Goal: Navigation & Orientation: Find specific page/section

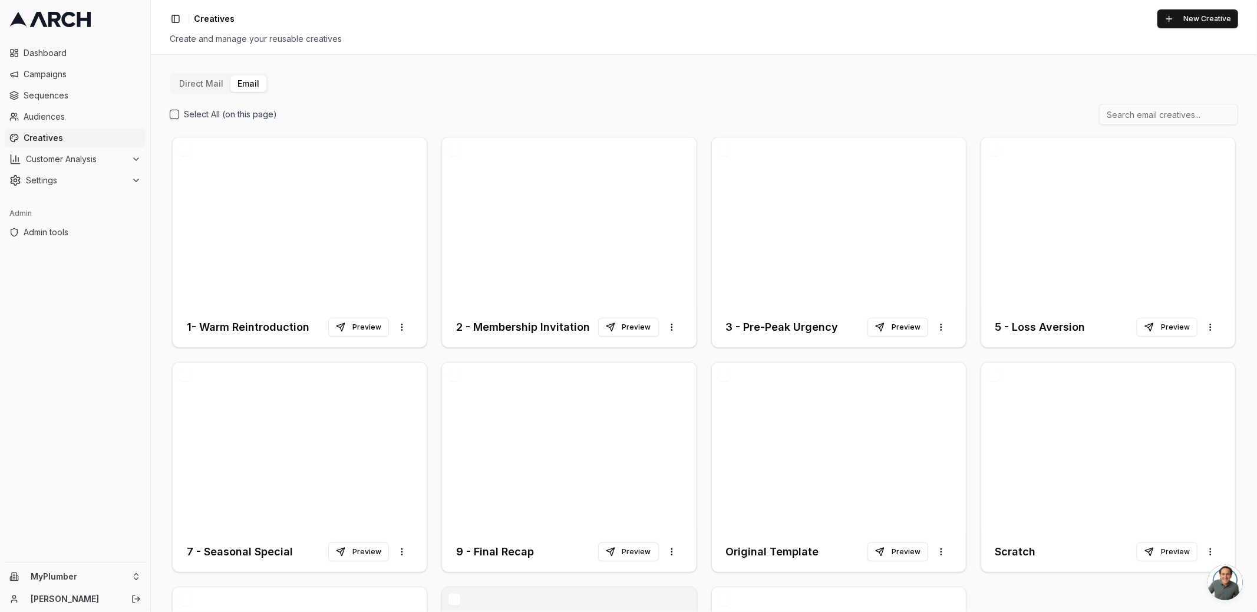
click at [428, 103] on div "Direct Mail Email Select All (on this page) 1- Warm Reintroduction Preview More…" at bounding box center [704, 436] width 1068 height 727
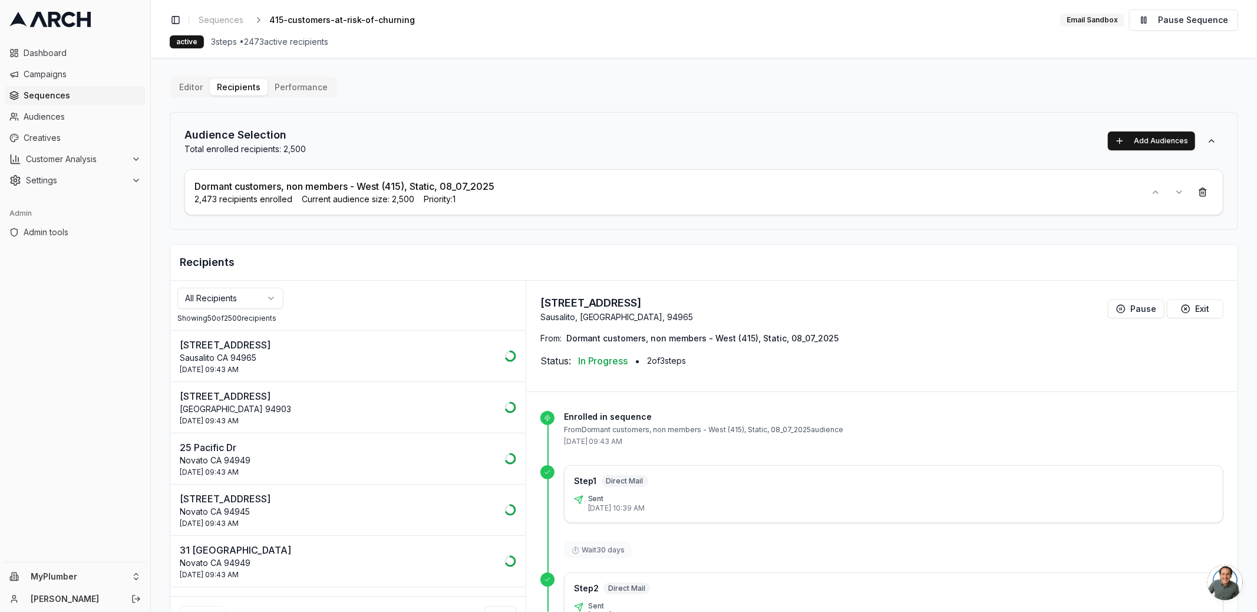
click at [691, 35] on div "active 3 steps • 2473 active recipients" at bounding box center [704, 41] width 1068 height 13
click at [580, 45] on div "active 3 steps • 2473 active recipients" at bounding box center [704, 41] width 1068 height 13
click at [65, 137] on span "Creatives" at bounding box center [82, 138] width 117 height 12
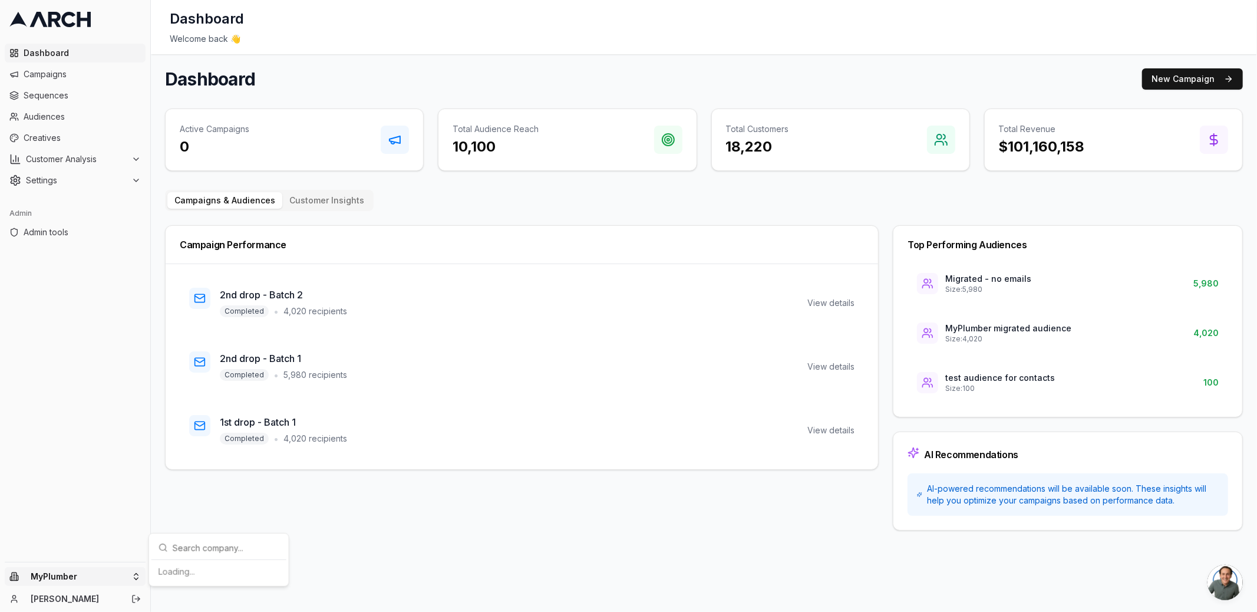
click at [127, 575] on html "Dashboard Campaigns Sequences Audiences Creatives Customer Analysis Settings Ad…" at bounding box center [628, 306] width 1257 height 612
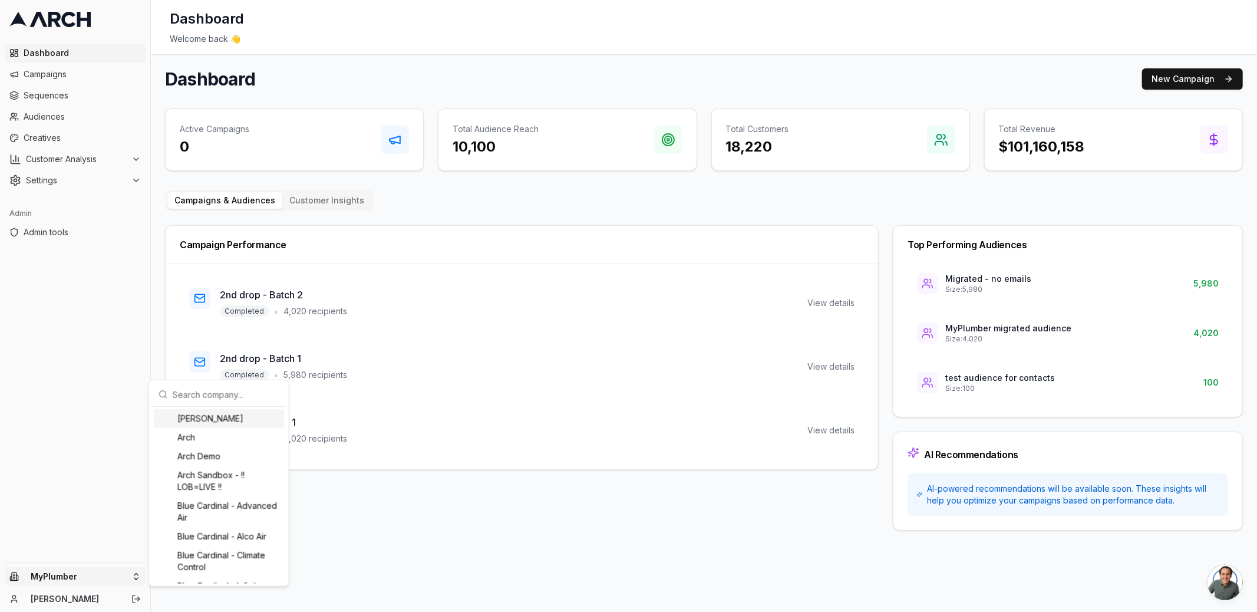
click at [197, 391] on input "text" at bounding box center [226, 394] width 107 height 24
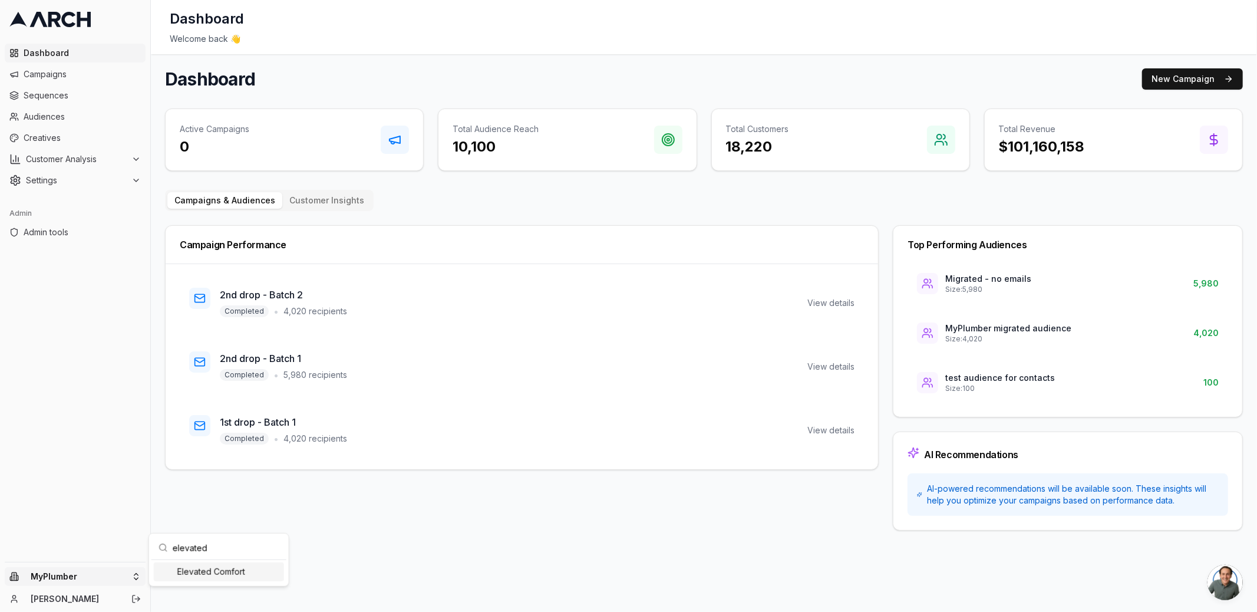
type input "elevated"
click at [203, 571] on div "Elevated Comfort" at bounding box center [219, 571] width 130 height 19
click at [50, 113] on html "Dashboard Campaigns Sequences Audiences Creatives Customer Analysis Settings Ad…" at bounding box center [628, 306] width 1257 height 612
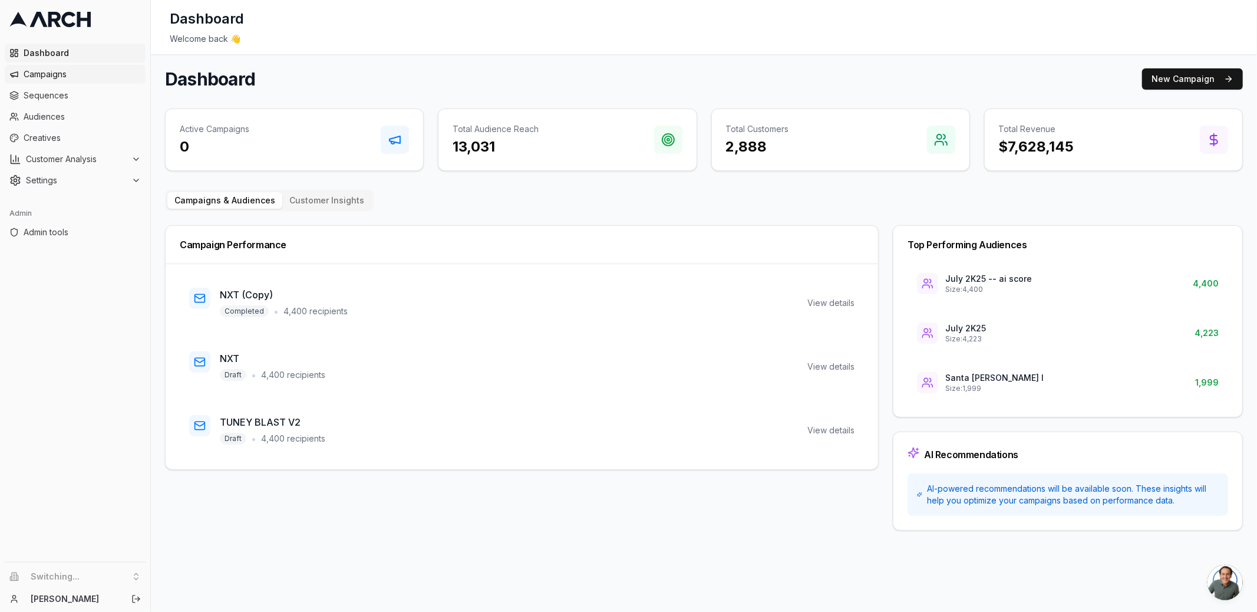
click at [65, 72] on span "Campaigns" at bounding box center [82, 74] width 117 height 12
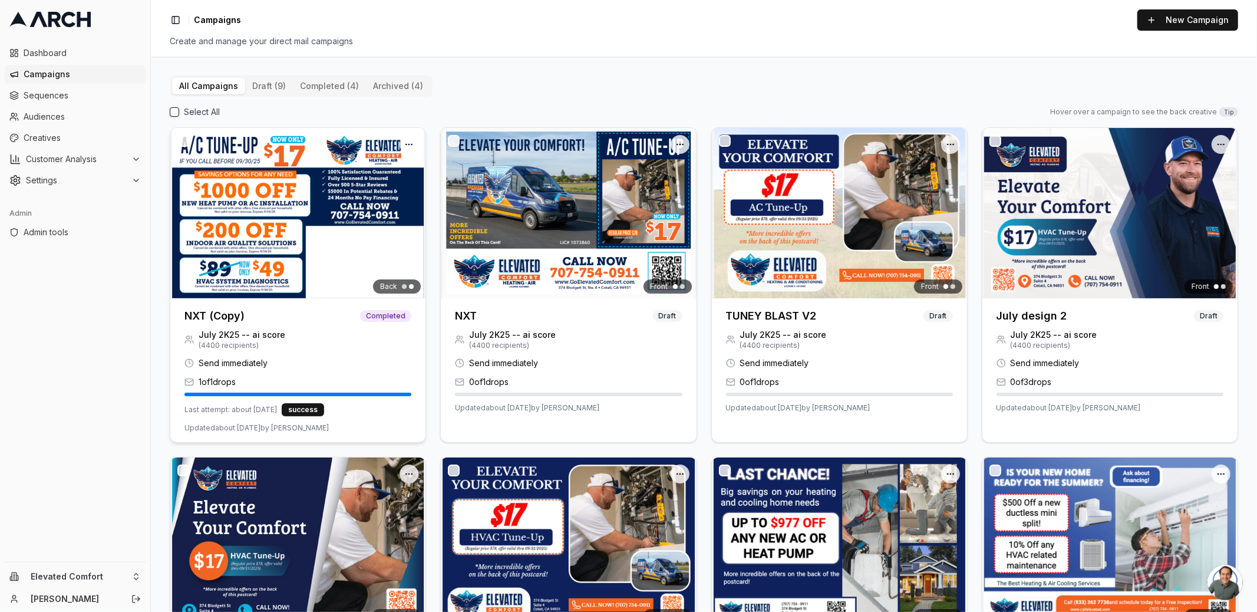
click at [275, 191] on img at bounding box center [297, 213] width 255 height 170
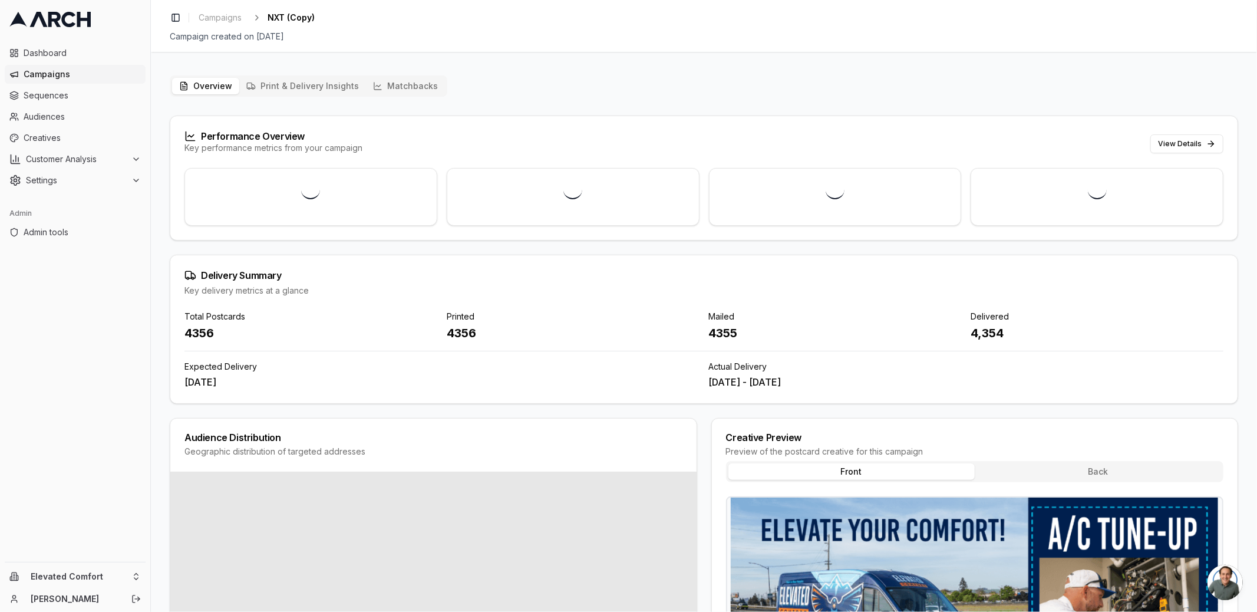
click at [385, 88] on button "Matchbacks" at bounding box center [405, 86] width 79 height 16
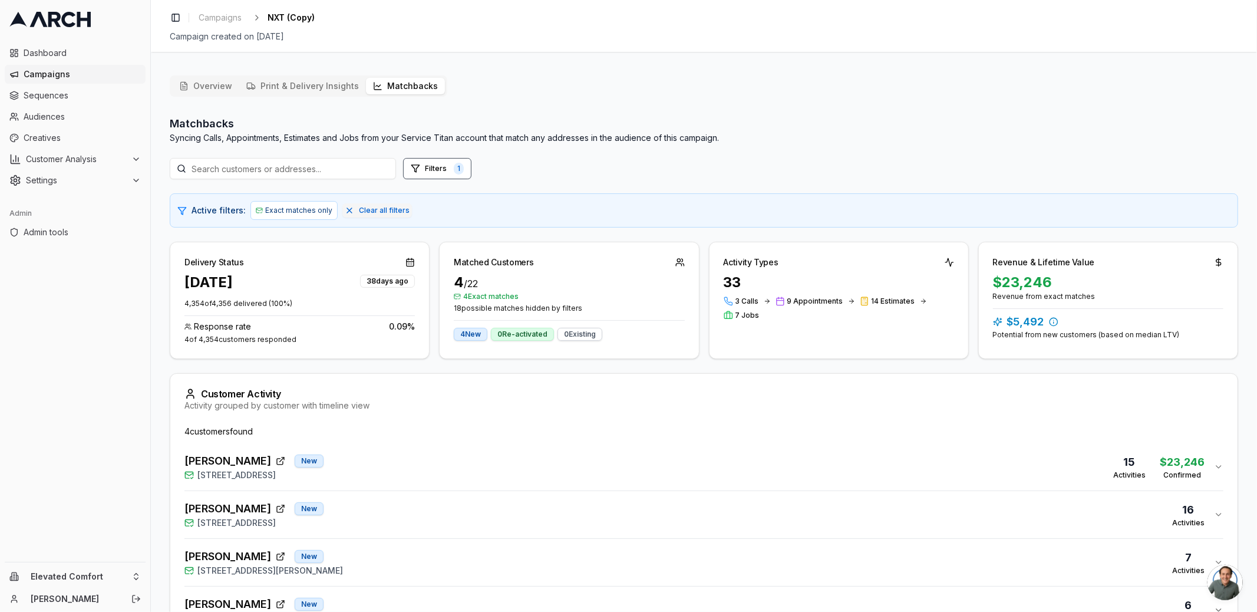
scroll to position [88, 0]
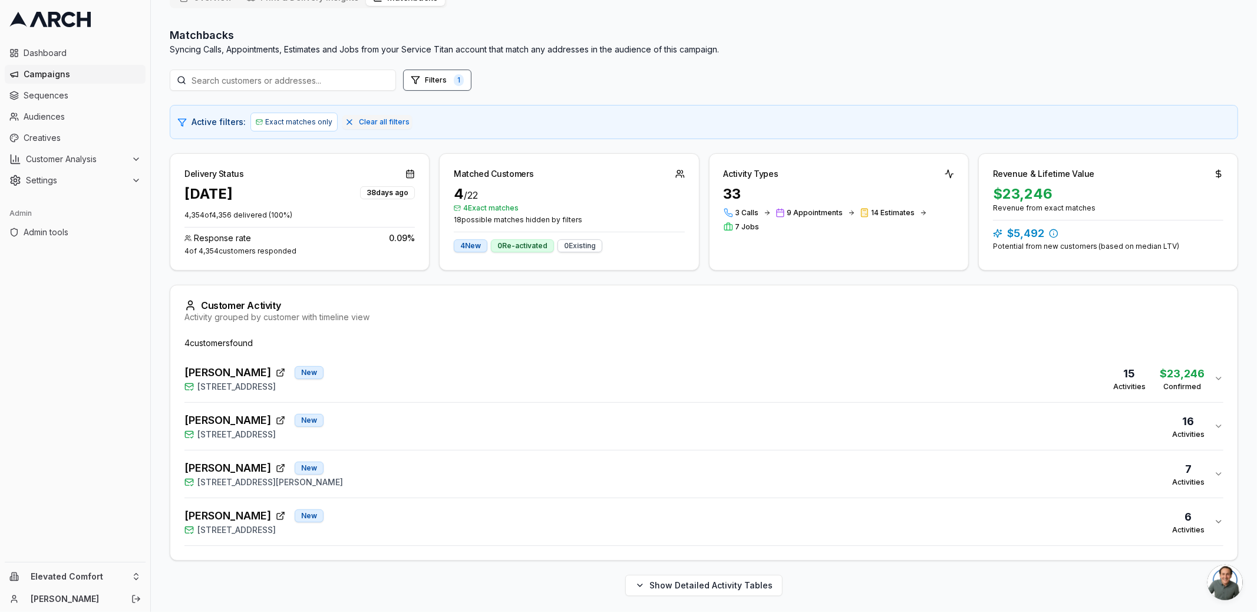
click at [378, 368] on div "Joan Bagniewski New 15 Corte Sereno, Greenbrae, CA 94904 15 Activities $23,246 …" at bounding box center [698, 378] width 1029 height 28
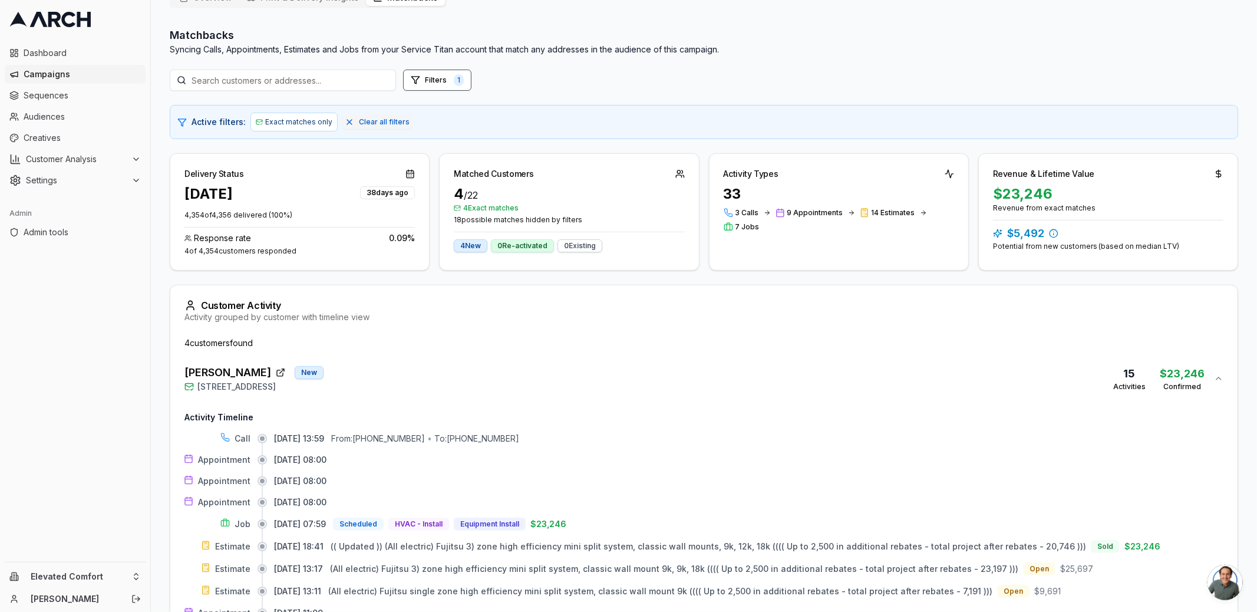
click at [394, 374] on div "Joan Bagniewski New 15 Corte Sereno, Greenbrae, CA 94904 15 Activities $23,246 …" at bounding box center [698, 378] width 1029 height 28
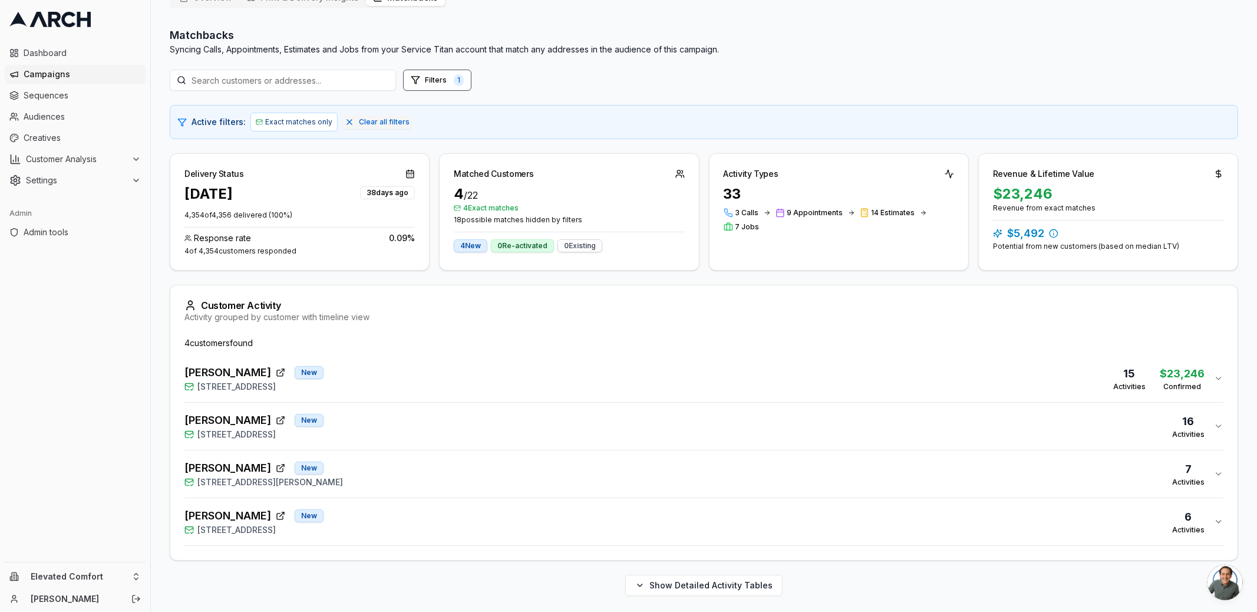
click at [396, 422] on div "PAUL SYDELL New 50 De Ford Drive, San Rafael, CA 94903 16 Activities" at bounding box center [698, 426] width 1029 height 28
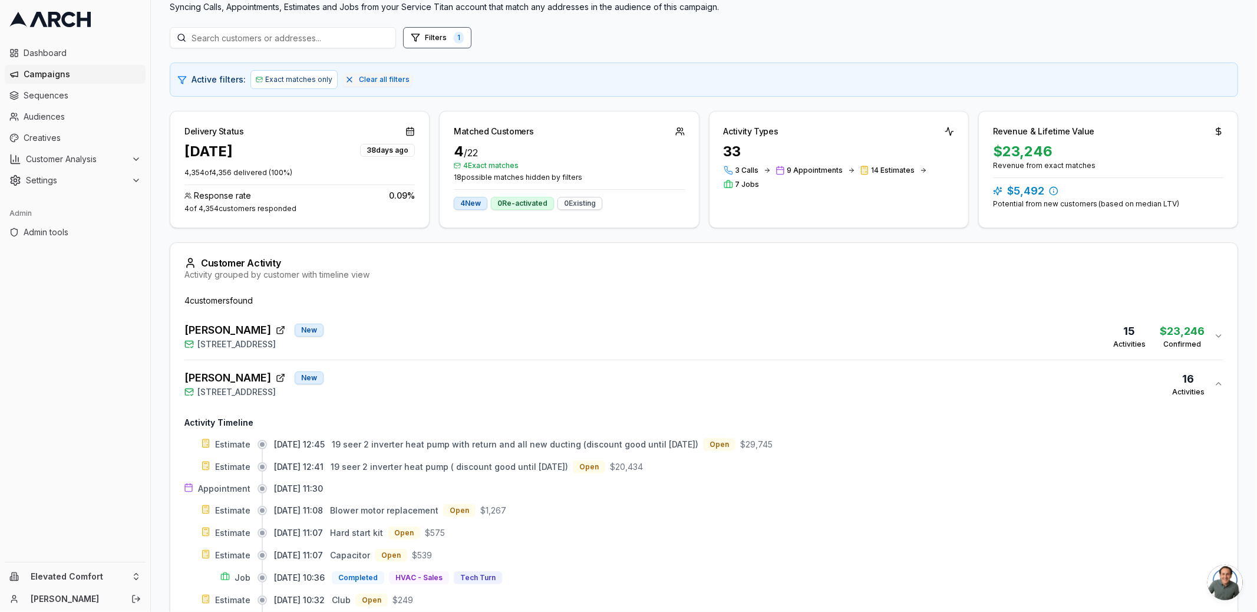
scroll to position [126, 0]
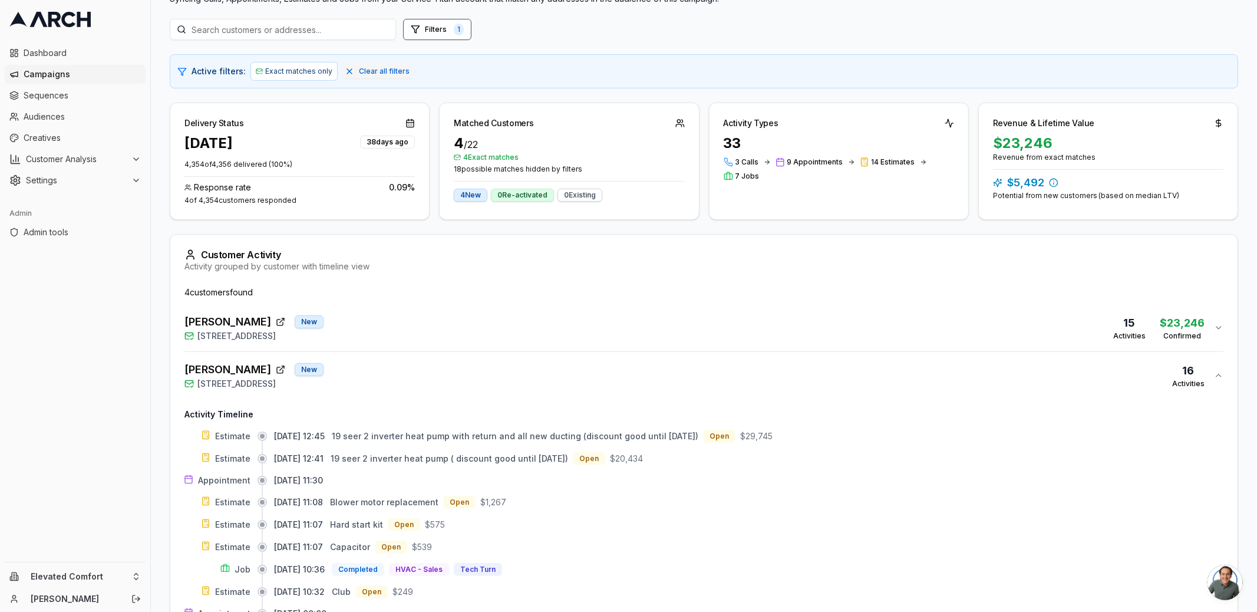
click at [392, 373] on div "PAUL SYDELL New 50 De Ford Drive, San Rafael, CA 94903 16 Activities" at bounding box center [698, 375] width 1029 height 28
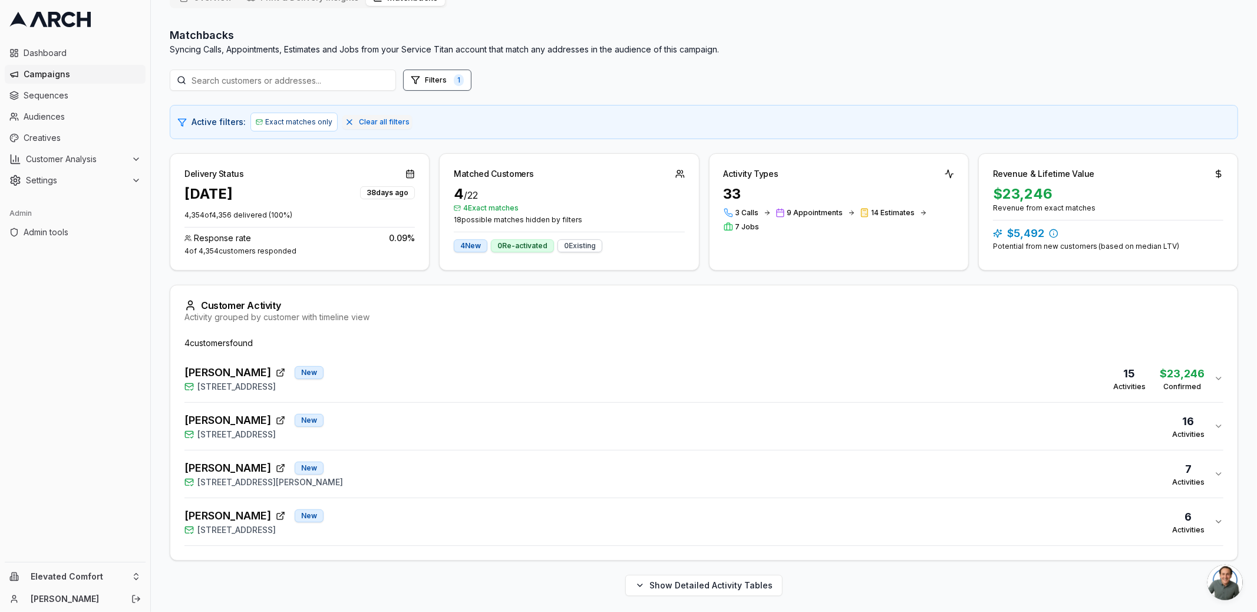
click at [392, 487] on button "Barbara Balow New 138 Mabry Way, San Rafael, CA 94903 7 Activities" at bounding box center [703, 473] width 1039 height 47
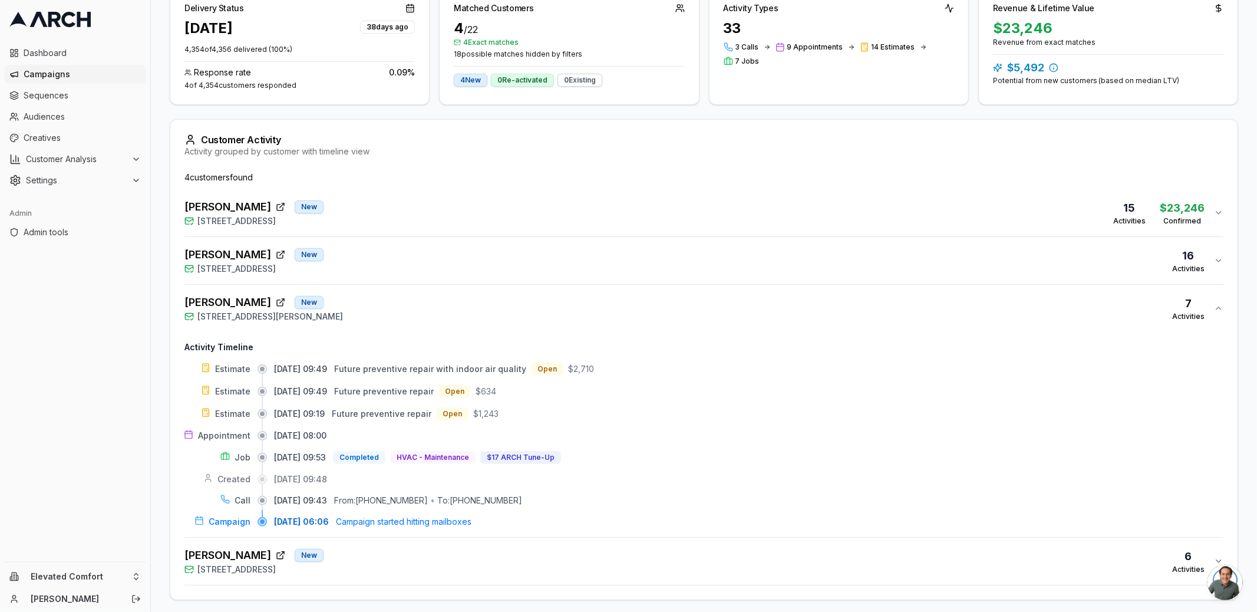
scroll to position [292, 0]
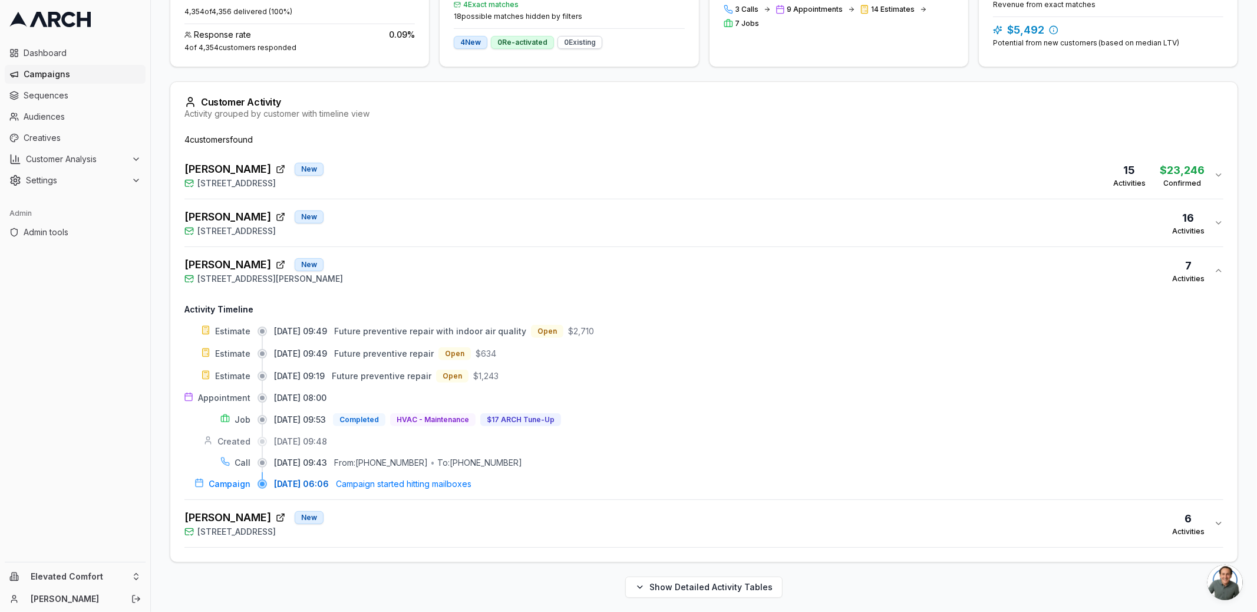
click at [399, 512] on div "Janey Moganam New 12 Glengreen St, Santa Rosa, CA 95409 6 Activities" at bounding box center [698, 523] width 1029 height 28
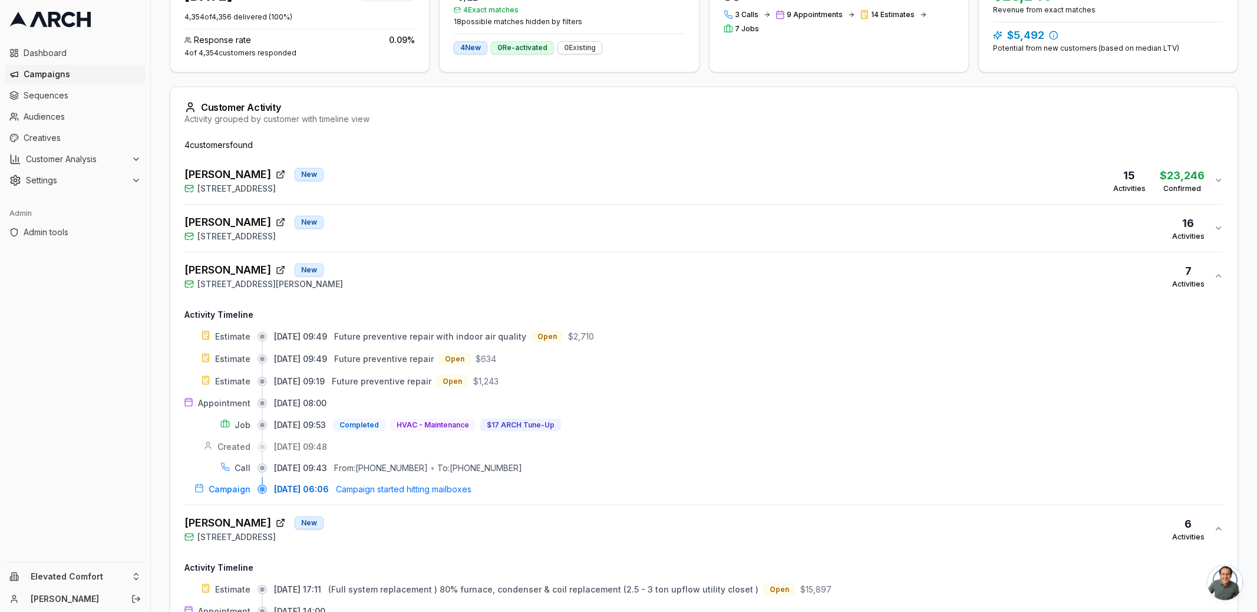
drag, startPoint x: 341, startPoint y: 379, endPoint x: 283, endPoint y: 334, distance: 72.6
click at [284, 334] on div "Estimate 09/08/2025, 09:49 Future preventive repair with indoor air quality Ope…" at bounding box center [703, 412] width 1039 height 165
click at [286, 334] on span "09/08/2025, 09:49" at bounding box center [300, 337] width 53 height 12
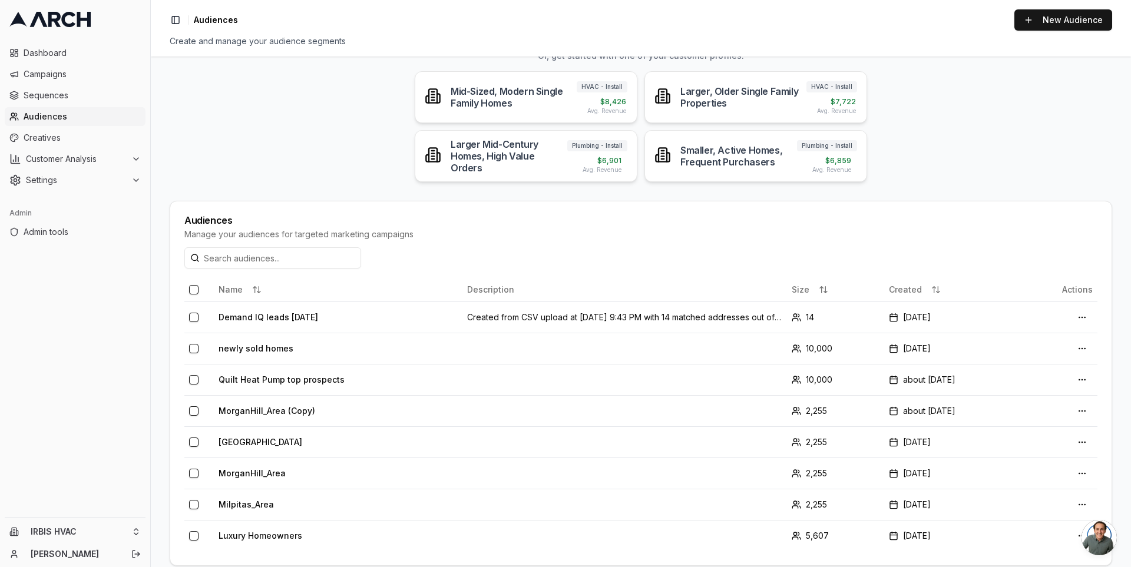
scroll to position [110, 0]
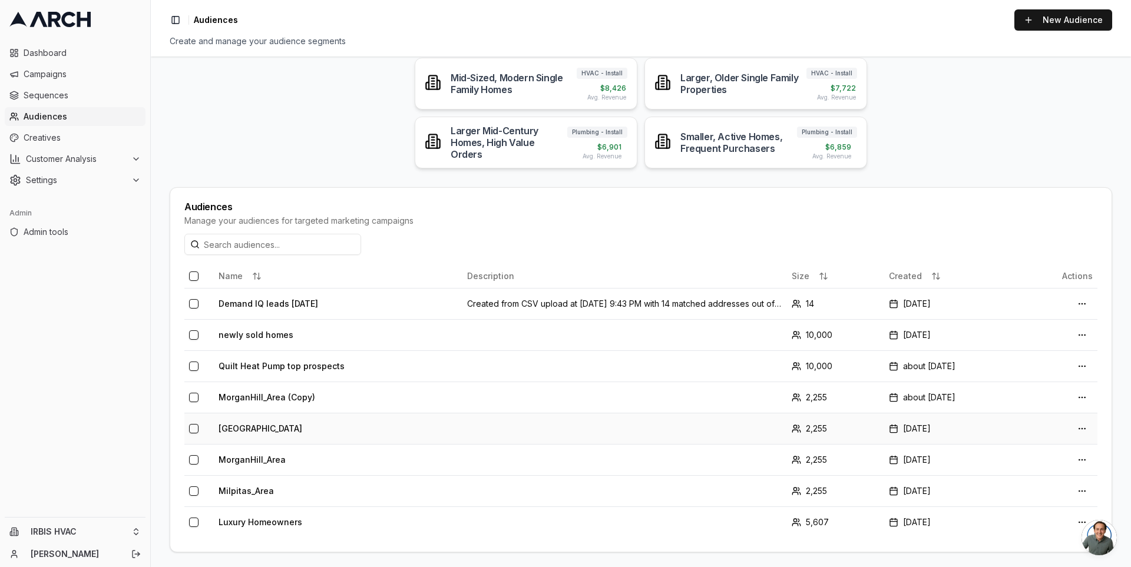
click at [265, 432] on td "[GEOGRAPHIC_DATA]" at bounding box center [338, 428] width 249 height 31
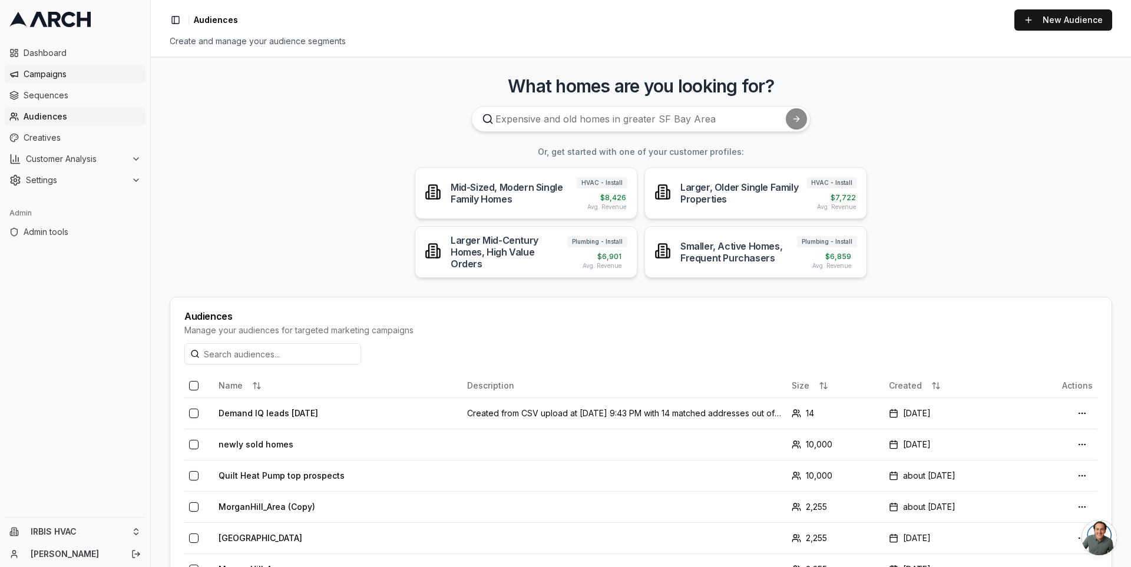
click at [93, 82] on link "Campaigns" at bounding box center [75, 74] width 141 height 19
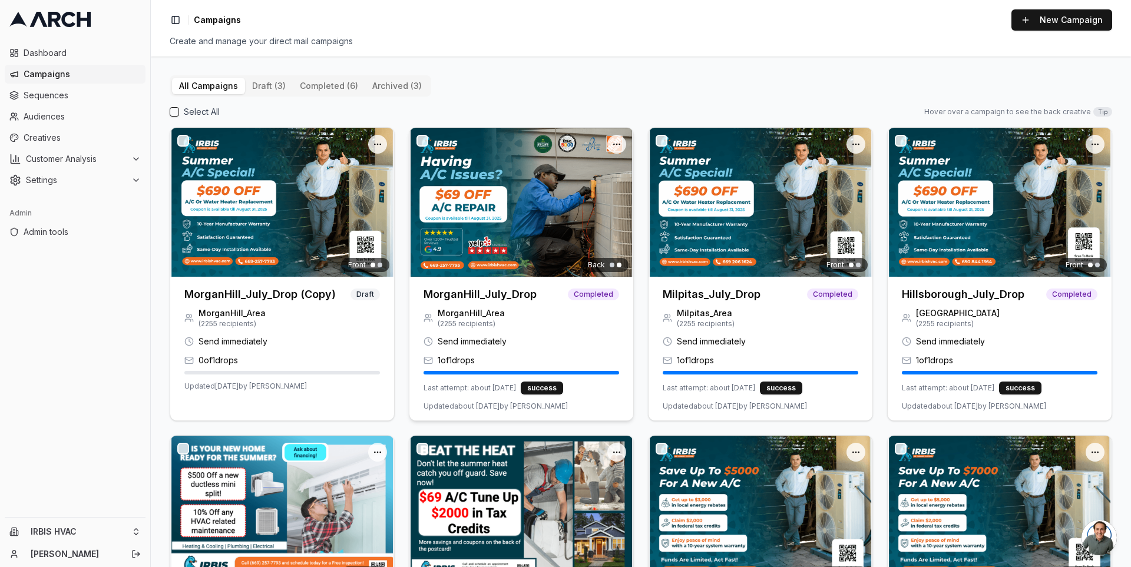
click at [482, 171] on img at bounding box center [522, 202] width 224 height 149
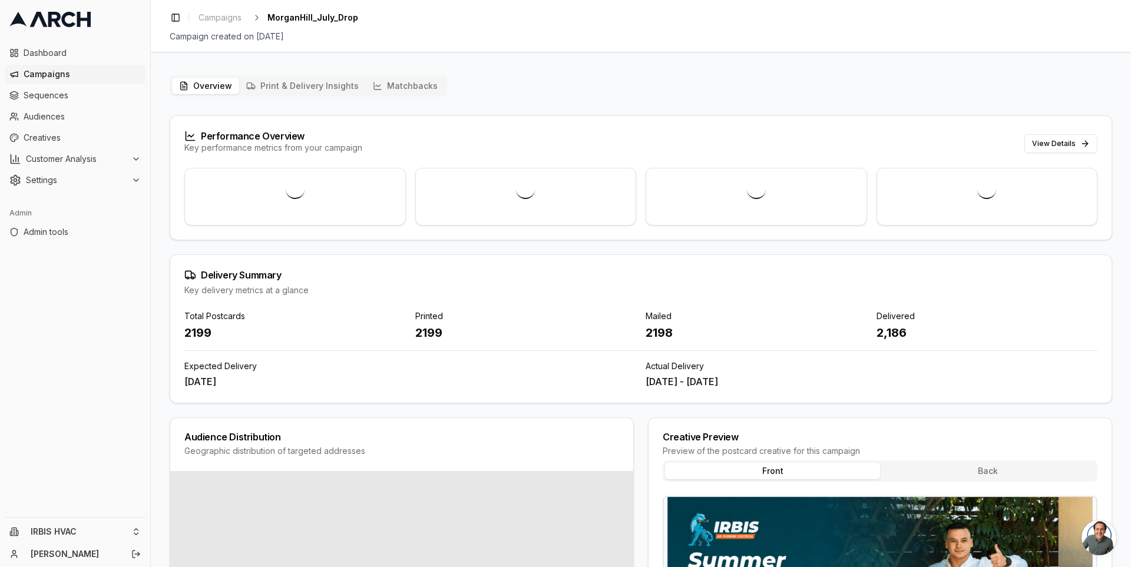
drag, startPoint x: 479, startPoint y: 168, endPoint x: 491, endPoint y: 171, distance: 12.9
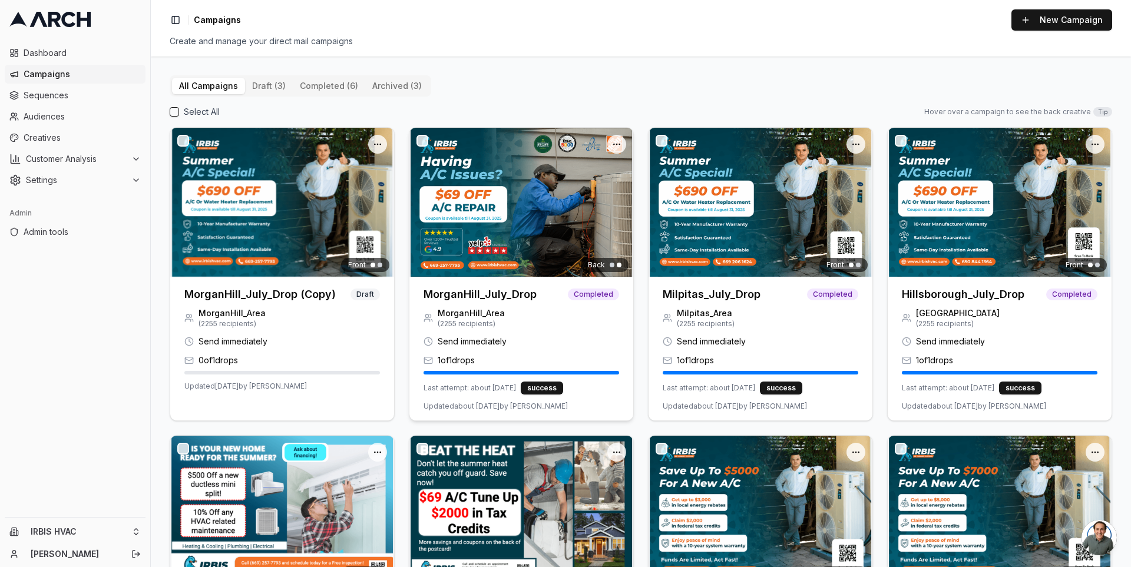
click at [512, 200] on div at bounding box center [522, 202] width 224 height 149
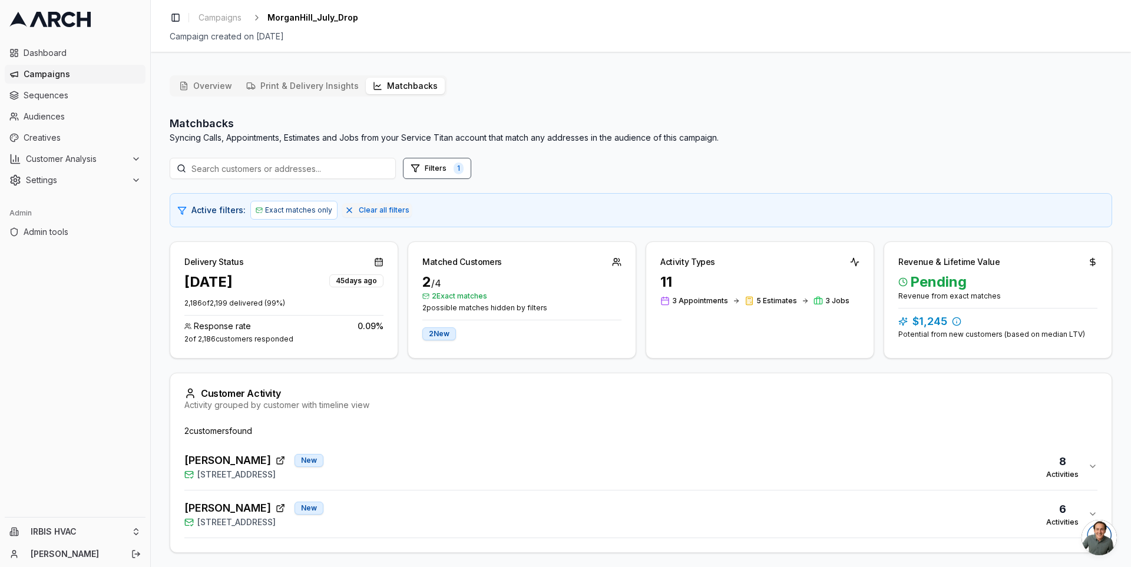
click at [410, 78] on button "Matchbacks" at bounding box center [405, 86] width 79 height 16
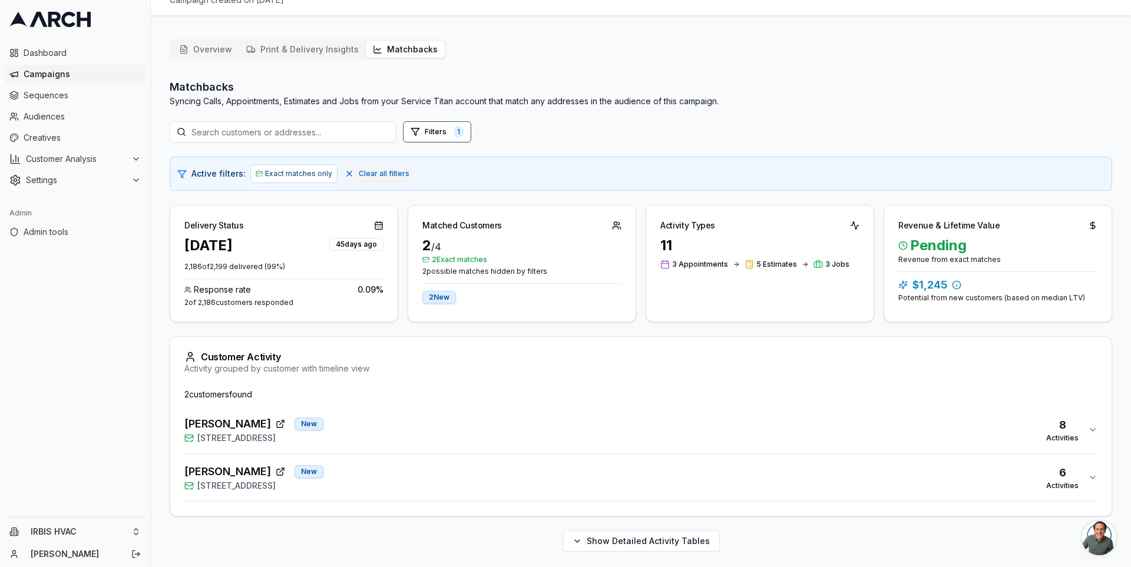
scroll to position [37, 0]
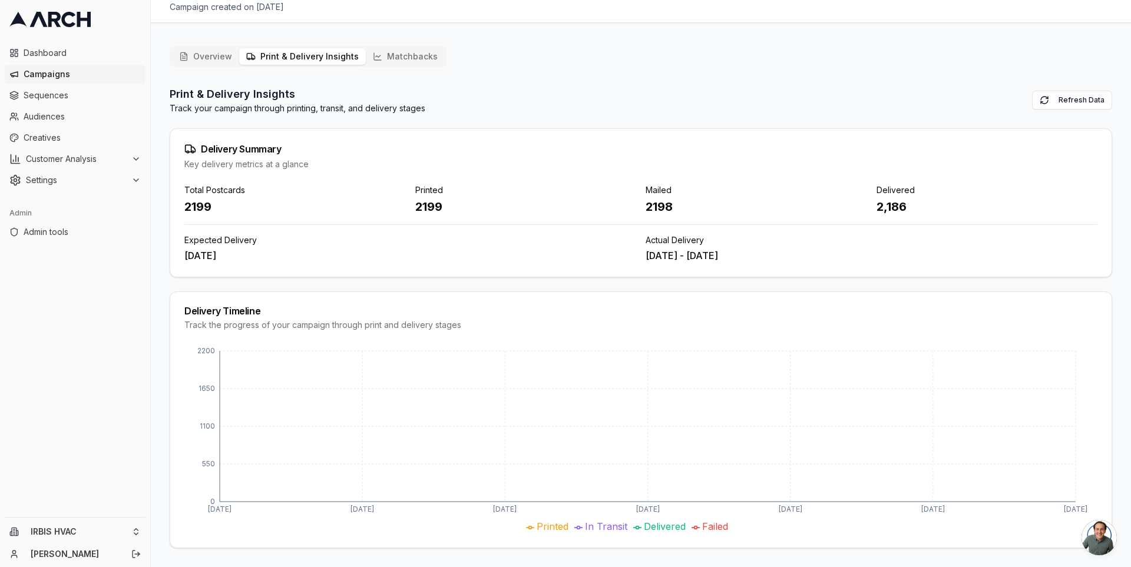
click at [316, 55] on button "Print & Delivery Insights" at bounding box center [302, 56] width 127 height 16
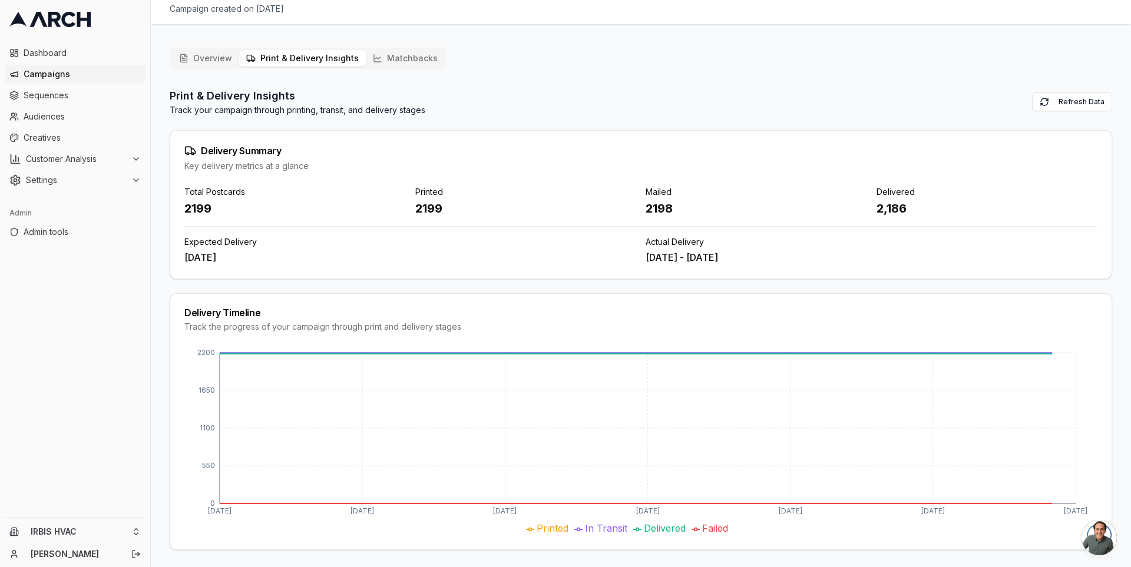
click at [196, 60] on button "Overview" at bounding box center [205, 58] width 67 height 16
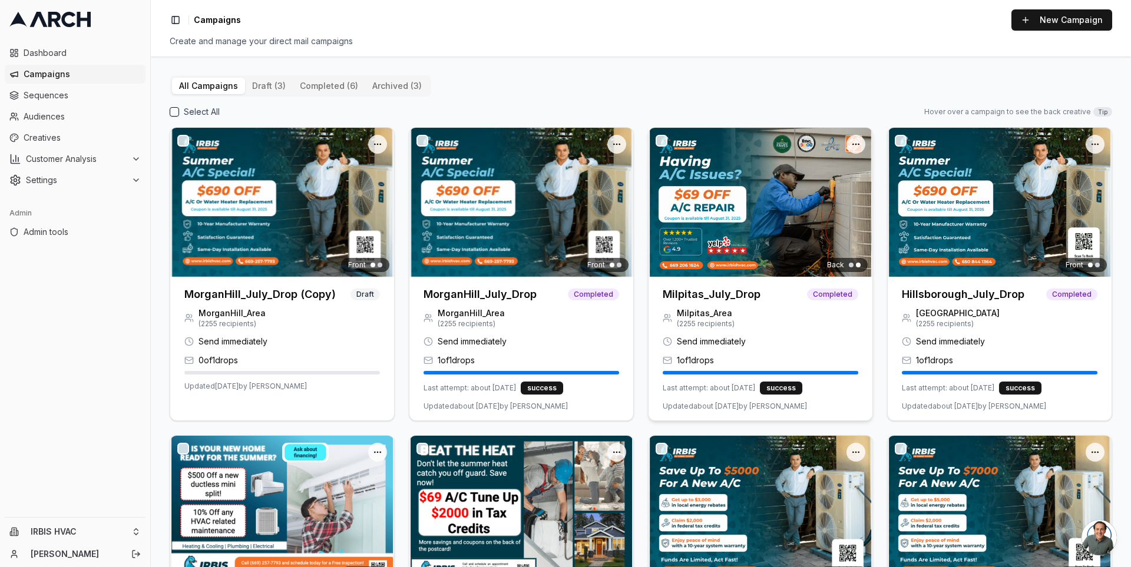
click at [750, 191] on img at bounding box center [761, 202] width 224 height 149
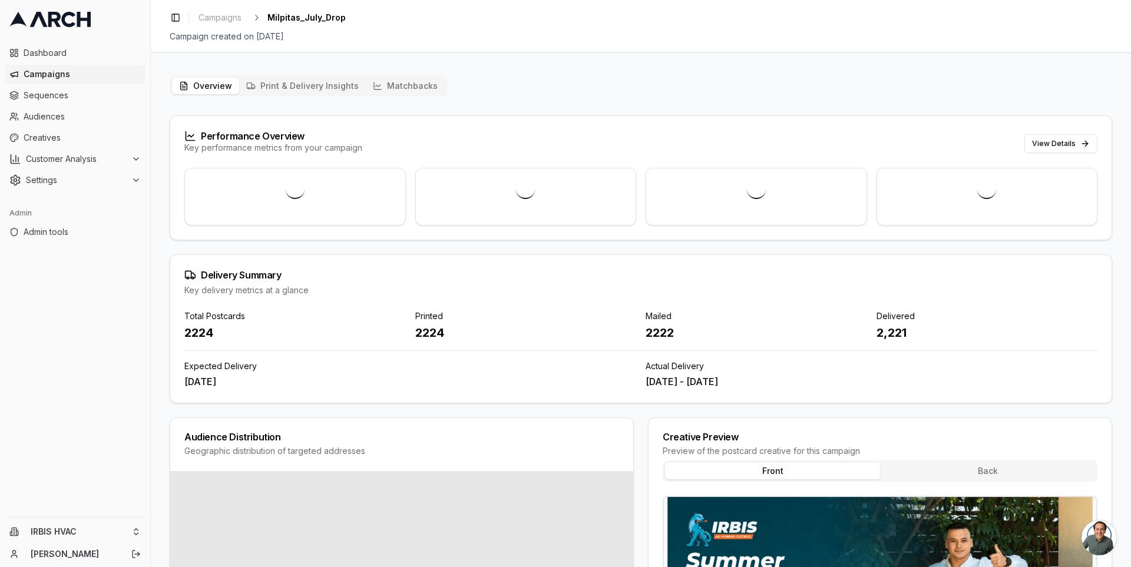
click at [312, 87] on button "Print & Delivery Insights" at bounding box center [302, 86] width 127 height 16
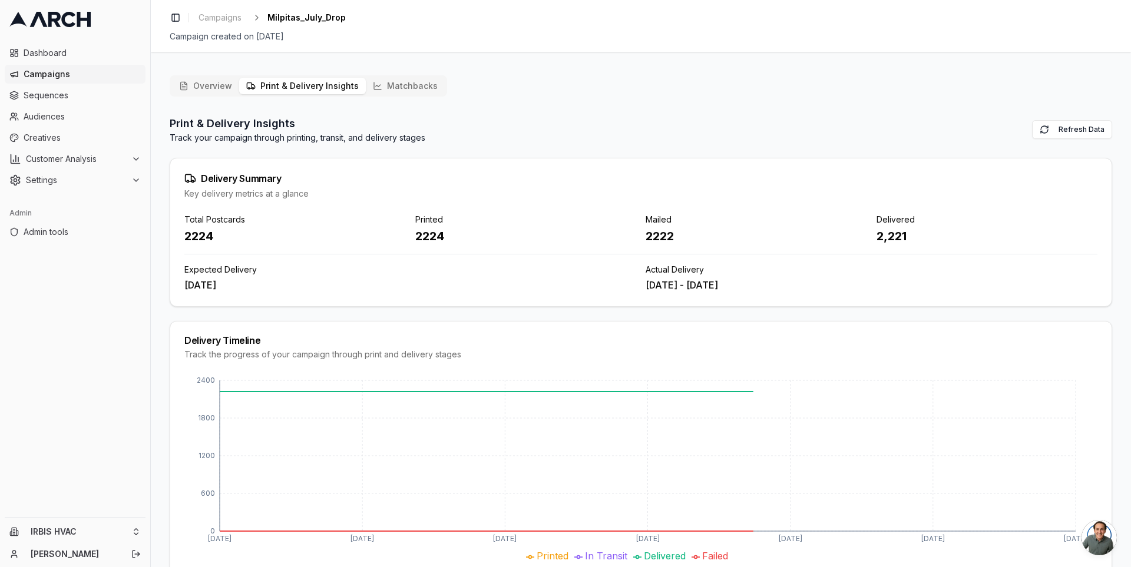
click at [388, 90] on button "Matchbacks" at bounding box center [405, 86] width 79 height 16
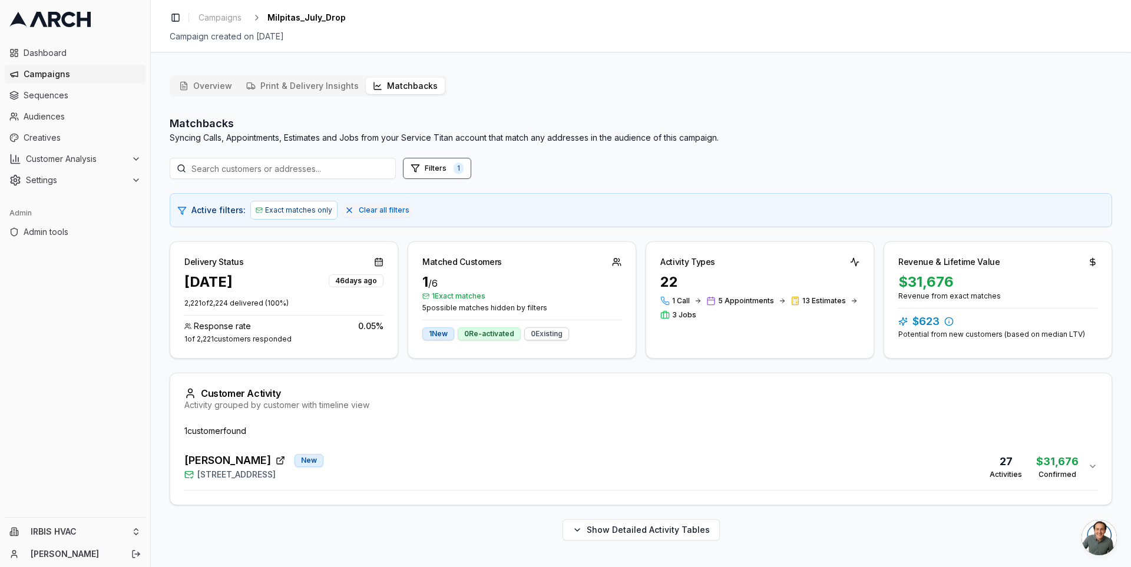
click at [443, 468] on div "Kathir Govind New 1549 Portola Drive, Milpitas, CA 95035 27 Activities $31,676 …" at bounding box center [636, 467] width 904 height 28
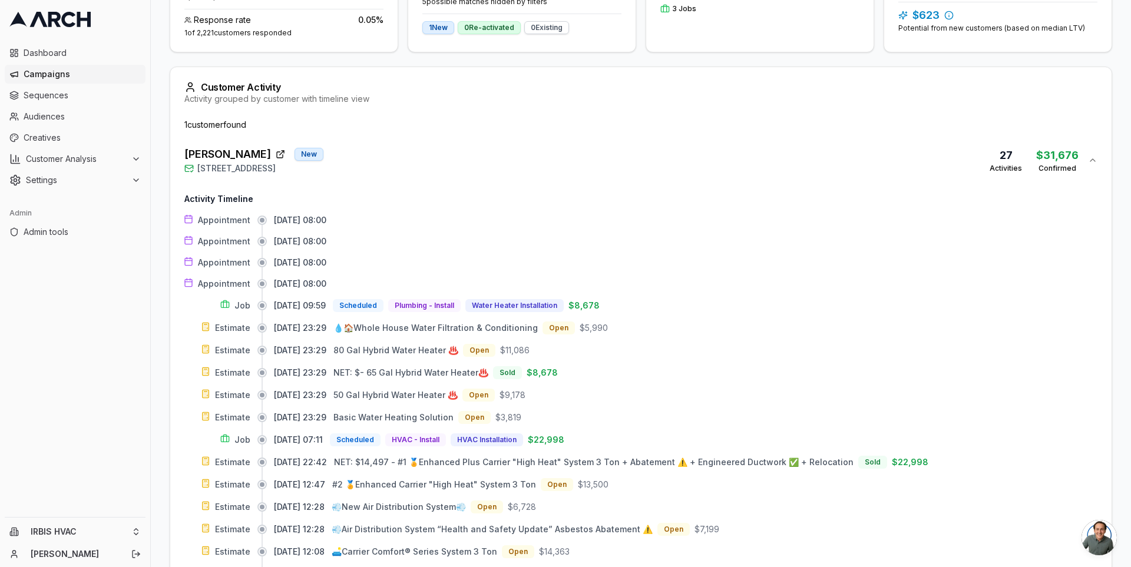
scroll to position [227, 0]
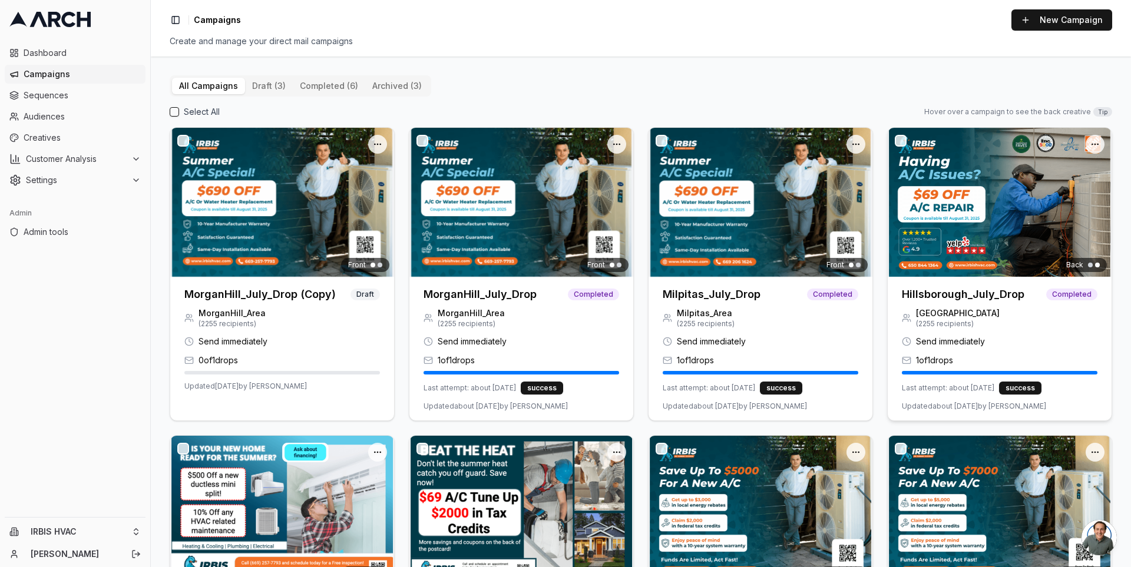
click at [944, 212] on div at bounding box center [1000, 202] width 224 height 149
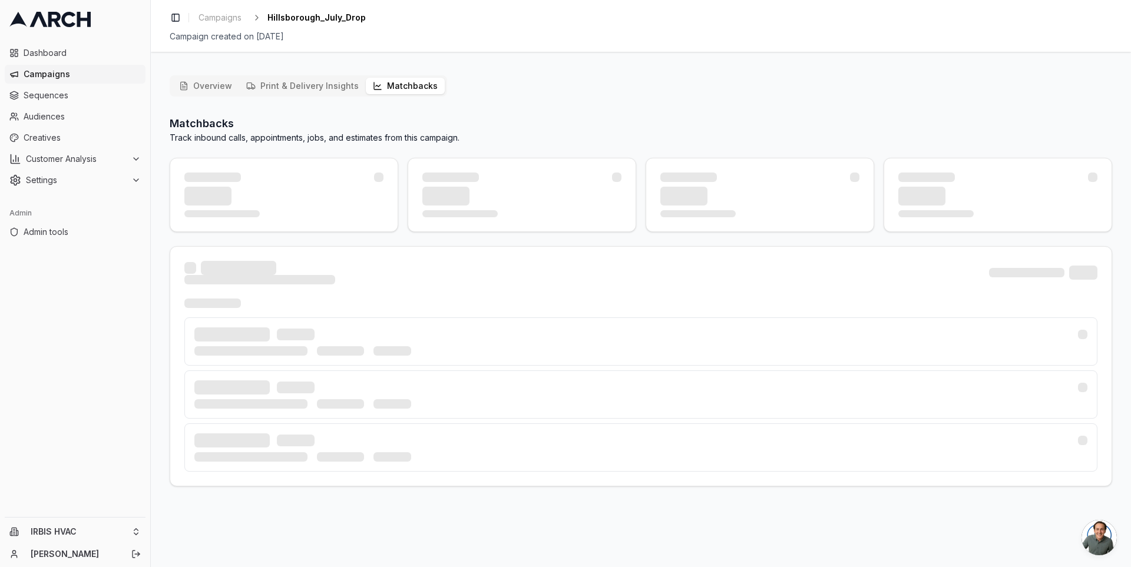
click at [401, 91] on button "Matchbacks" at bounding box center [405, 86] width 79 height 16
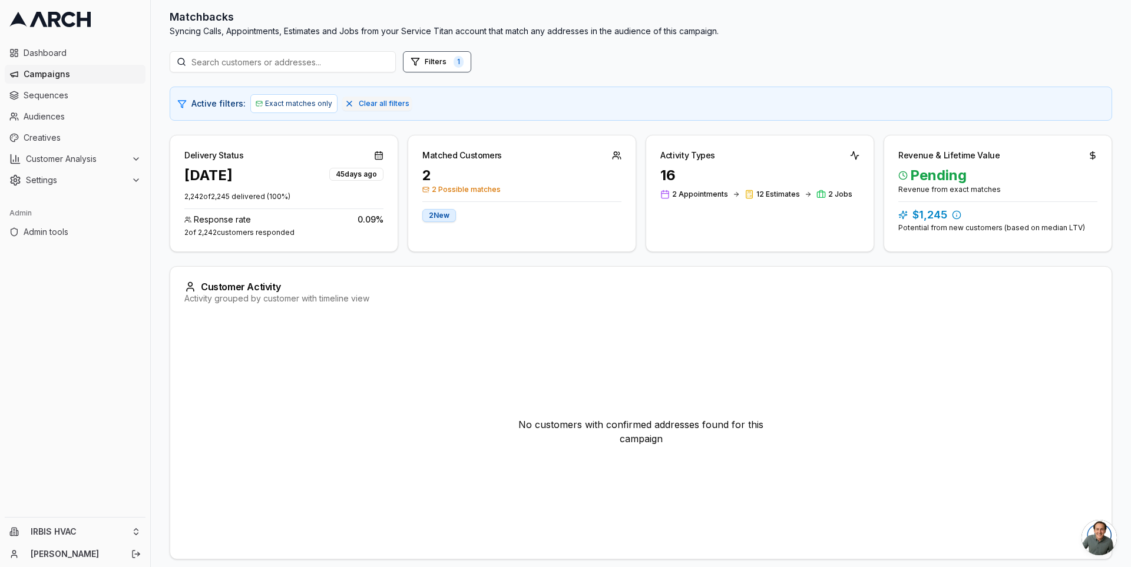
scroll to position [151, 0]
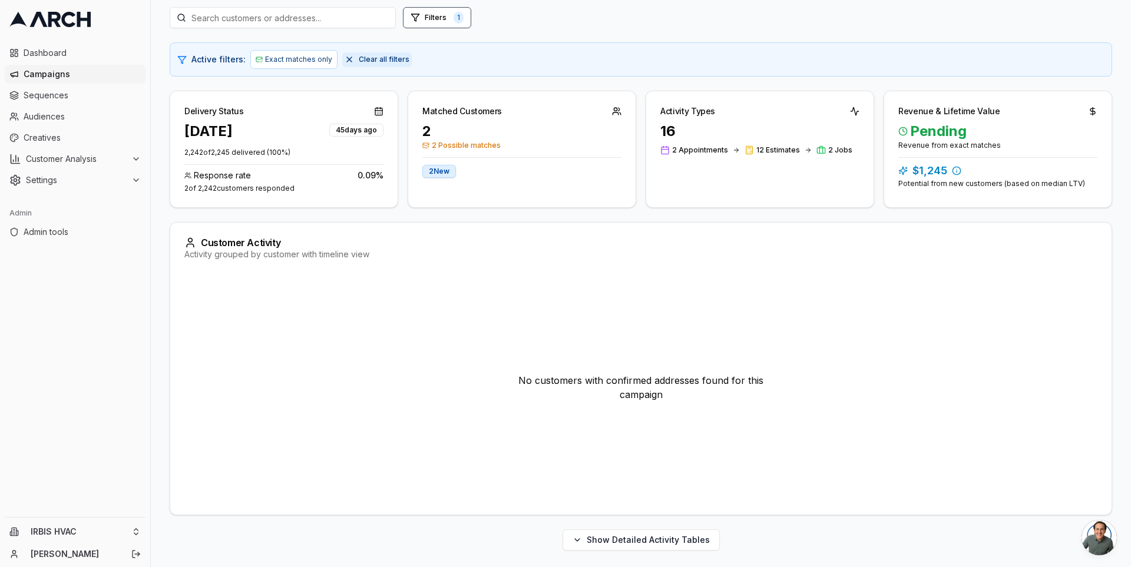
click at [372, 61] on span "Clear all filters" at bounding box center [384, 59] width 51 height 9
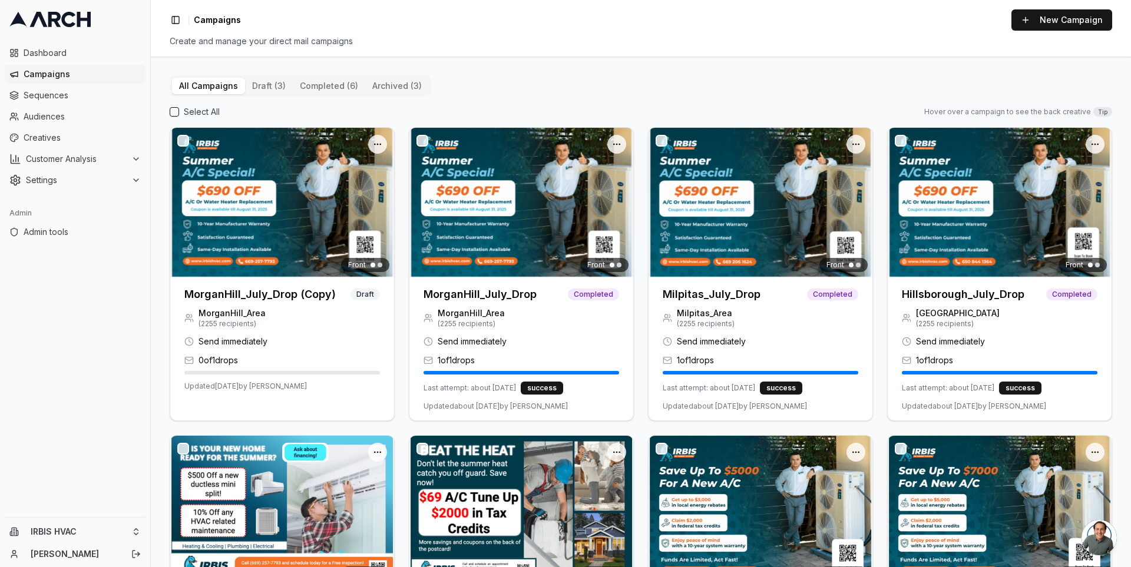
click at [157, 235] on div "All Campaigns draft (3) completed (6) archived (3) Select All Hover over a camp…" at bounding box center [641, 312] width 981 height 511
click at [74, 8] on link at bounding box center [75, 19] width 141 height 29
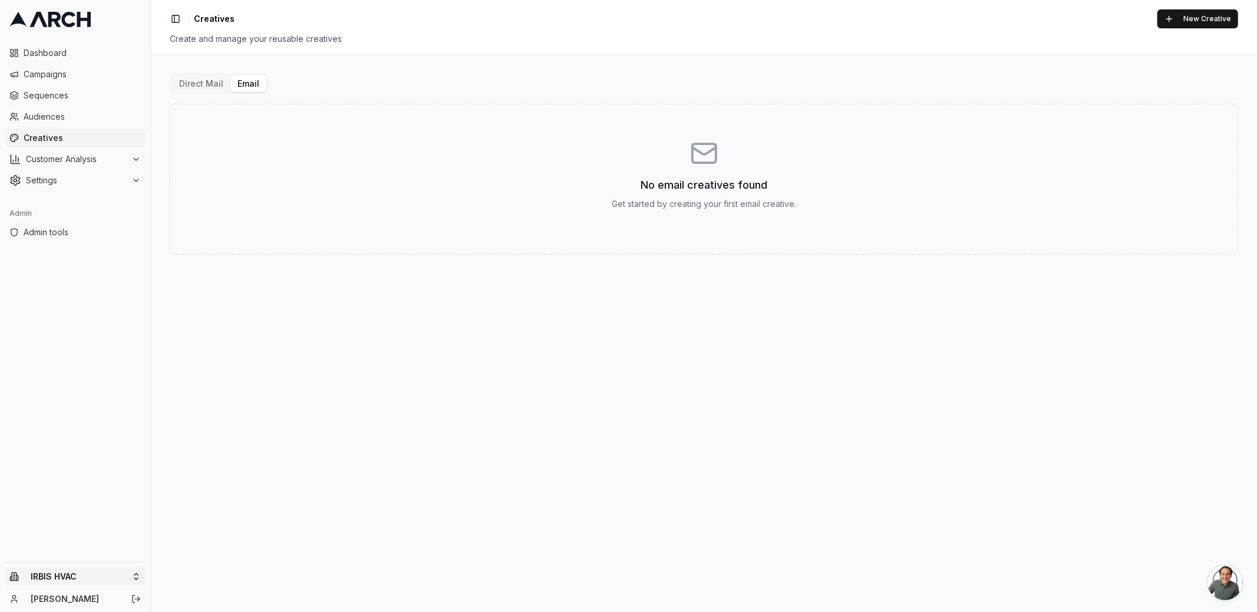
click at [110, 583] on html "Dashboard Campaigns Sequences Audiences Creatives Customer Analysis Settings Ad…" at bounding box center [628, 306] width 1257 height 612
click at [203, 394] on input "text" at bounding box center [226, 394] width 107 height 24
type input "same"
click at [239, 487] on div "Intermountain - Same Day" at bounding box center [219, 486] width 130 height 19
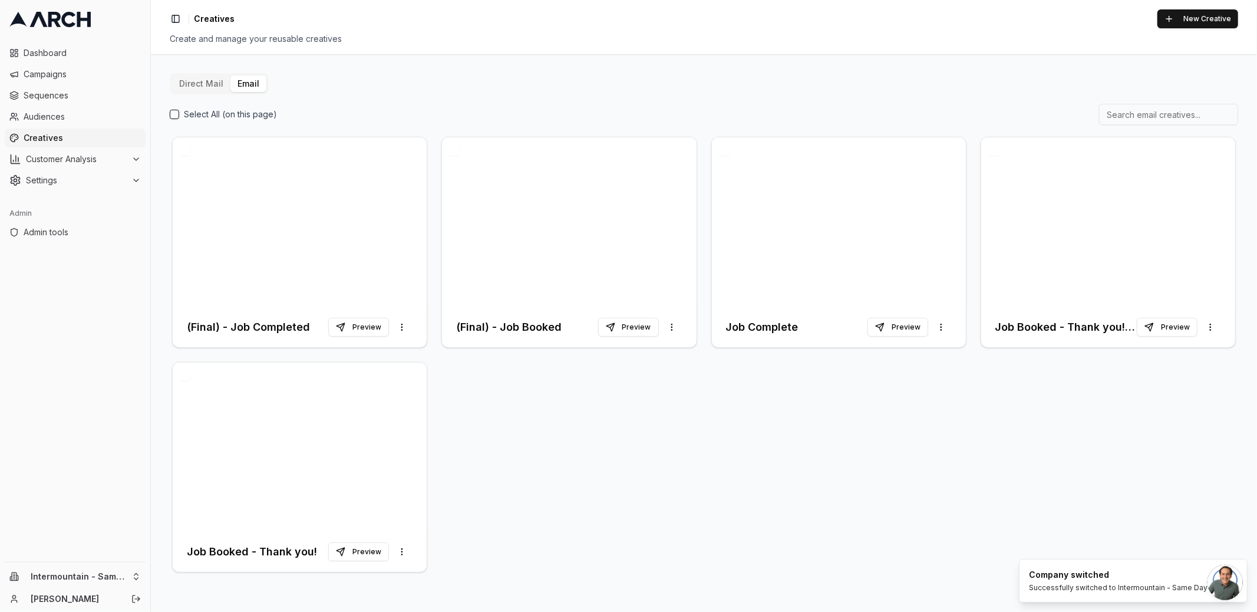
click at [67, 26] on icon at bounding box center [68, 19] width 14 height 15
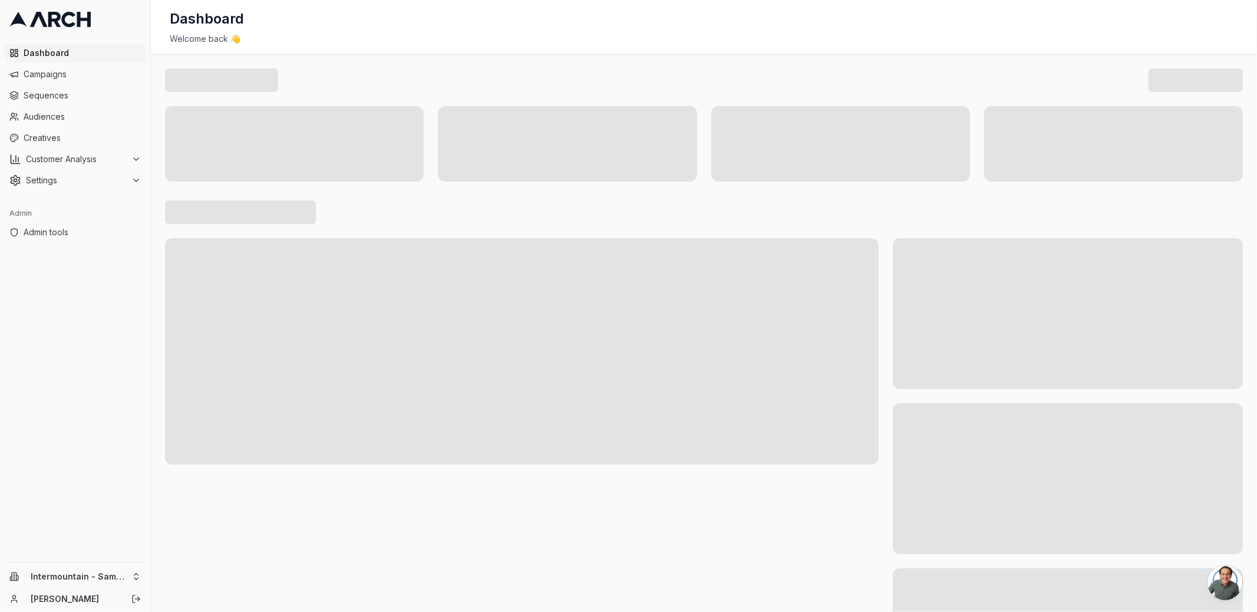
click at [58, 22] on icon at bounding box center [49, 19] width 81 height 15
click at [71, 77] on span "Campaigns" at bounding box center [82, 74] width 117 height 12
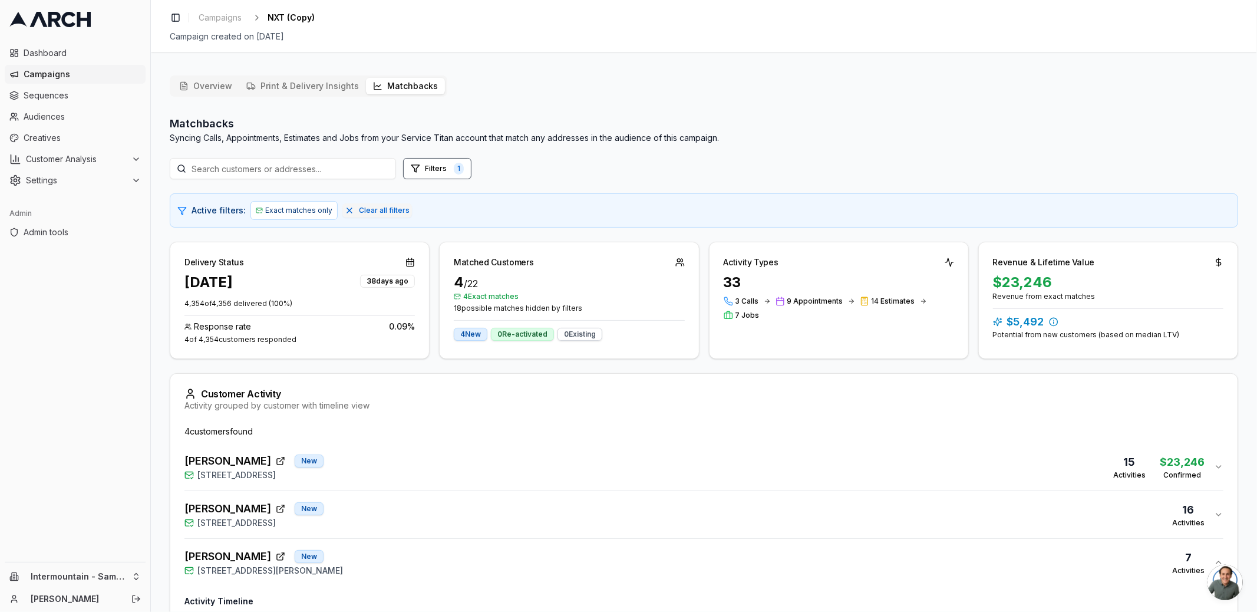
scroll to position [192, 0]
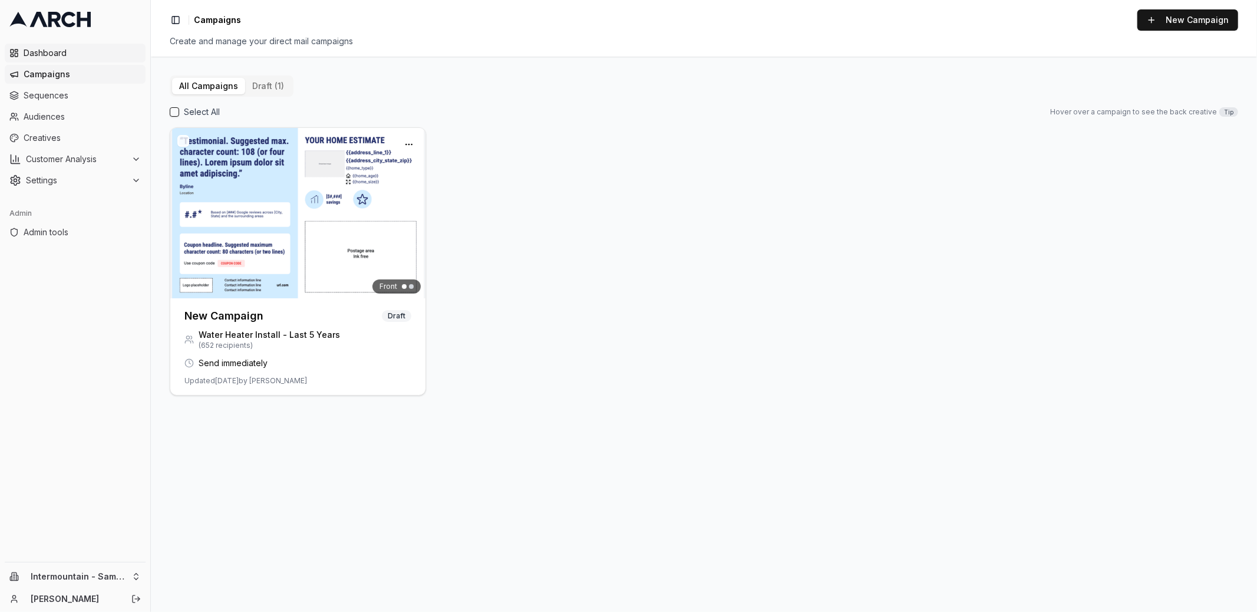
click at [74, 57] on span "Dashboard" at bounding box center [82, 53] width 117 height 12
